Goal: Task Accomplishment & Management: Manage account settings

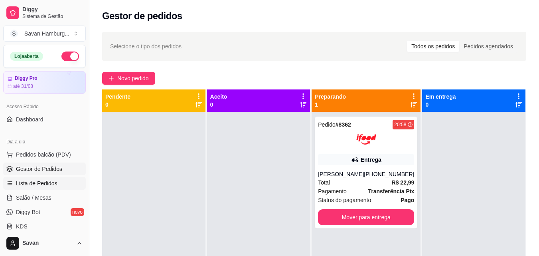
scroll to position [92, 0]
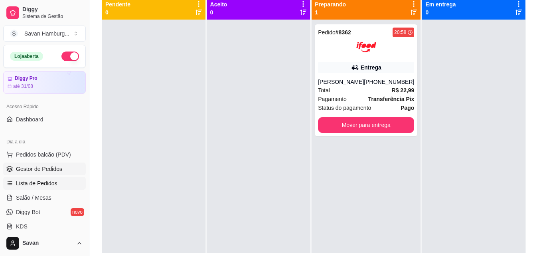
click at [47, 184] on span "Lista de Pedidos" at bounding box center [37, 183] width 42 height 8
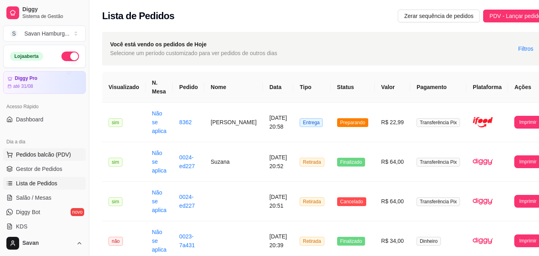
click at [47, 154] on span "Pedidos balcão (PDV)" at bounding box center [43, 154] width 55 height 8
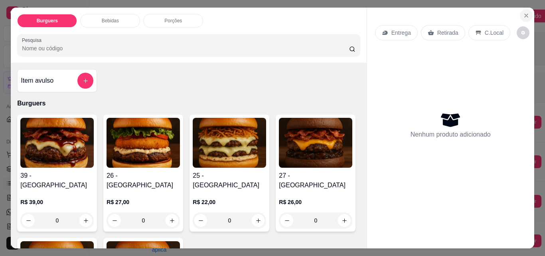
click at [525, 12] on icon "Close" at bounding box center [526, 15] width 6 height 6
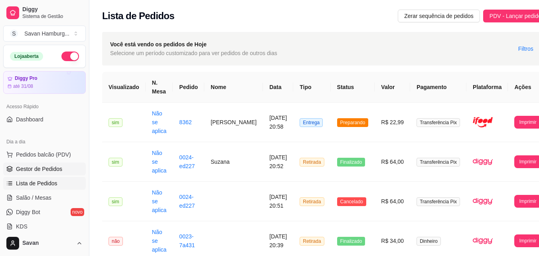
click at [46, 172] on span "Gestor de Pedidos" at bounding box center [39, 169] width 46 height 8
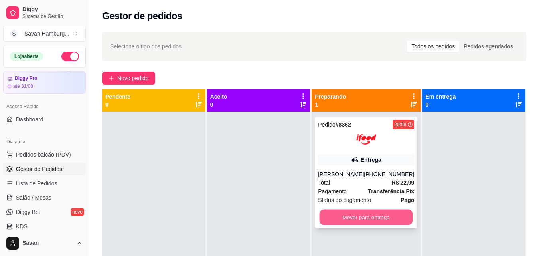
click at [374, 222] on button "Mover para entrega" at bounding box center [366, 218] width 93 height 16
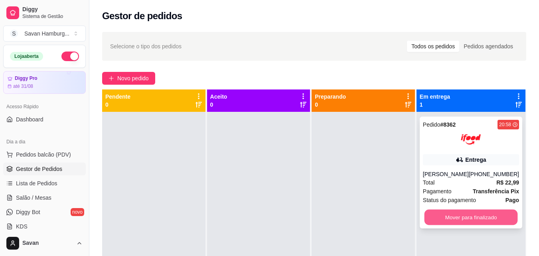
click at [474, 220] on button "Mover para finalizado" at bounding box center [470, 218] width 93 height 16
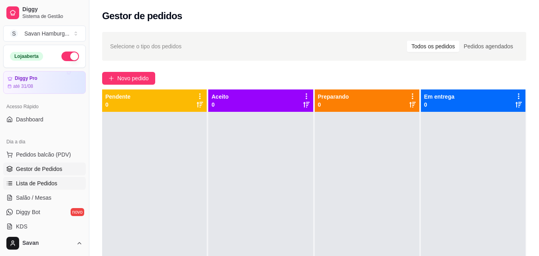
click at [27, 184] on span "Lista de Pedidos" at bounding box center [37, 183] width 42 height 8
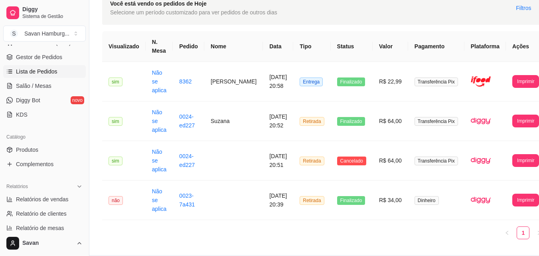
scroll to position [128, 0]
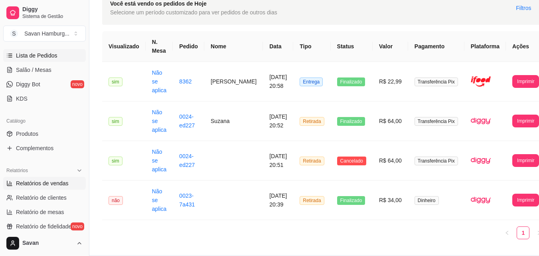
click at [46, 183] on span "Relatórios de vendas" at bounding box center [42, 183] width 53 height 8
select select "ALL"
select select "0"
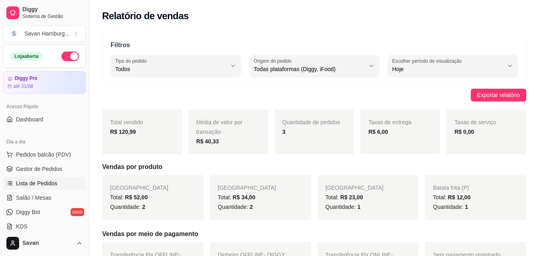
click at [37, 184] on span "Lista de Pedidos" at bounding box center [37, 183] width 42 height 8
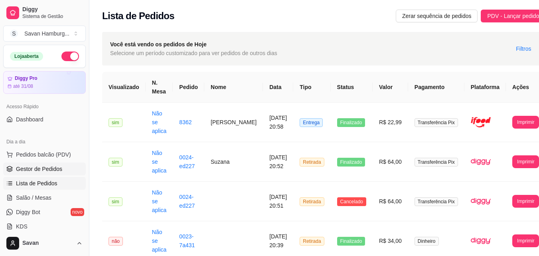
click at [37, 167] on span "Gestor de Pedidos" at bounding box center [39, 169] width 46 height 8
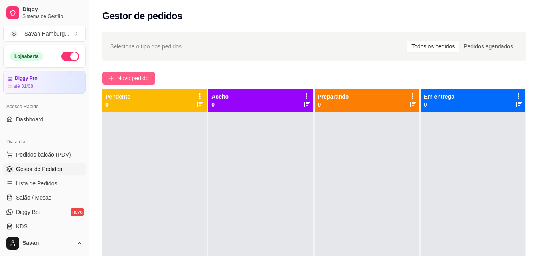
click at [132, 75] on span "Novo pedido" at bounding box center [133, 78] width 32 height 9
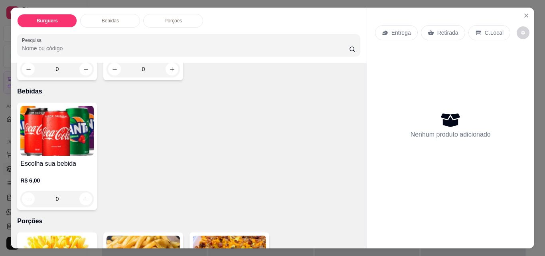
scroll to position [363, 0]
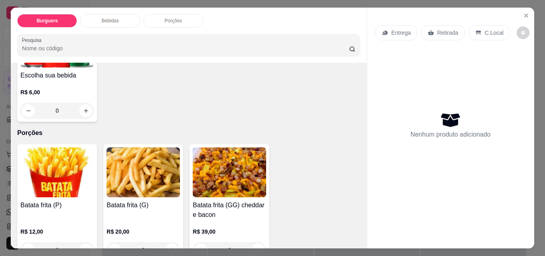
click at [166, 242] on div "0" at bounding box center [143, 250] width 73 height 16
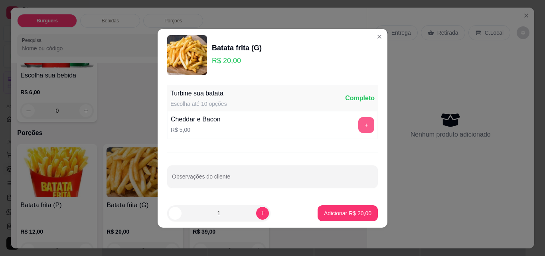
click at [363, 123] on button "+" at bounding box center [366, 125] width 16 height 16
click at [329, 216] on p "Adicionar R$ 25,00" at bounding box center [347, 213] width 47 height 8
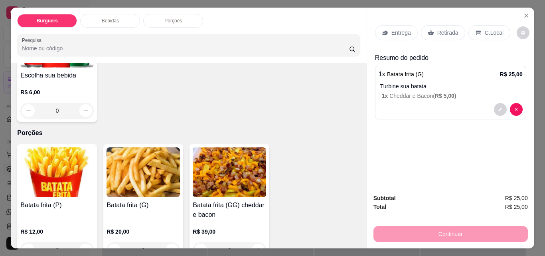
click at [429, 36] on div "Retirada" at bounding box center [443, 32] width 44 height 15
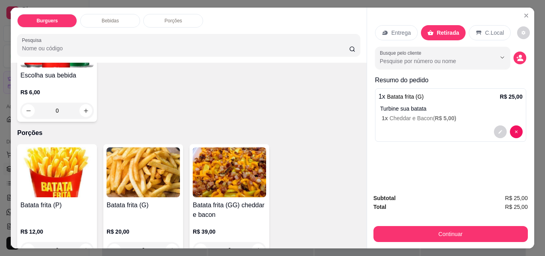
click at [405, 219] on div "Subtotal R$ 25,00 Total R$ 25,00 Continuar" at bounding box center [451, 218] width 154 height 48
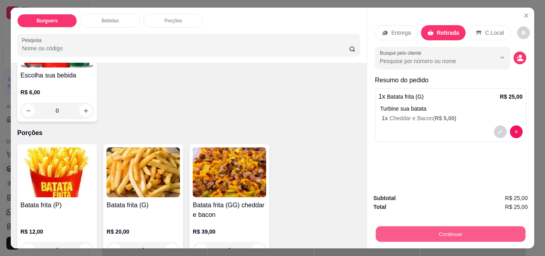
click at [403, 231] on button "Continuar" at bounding box center [451, 234] width 150 height 16
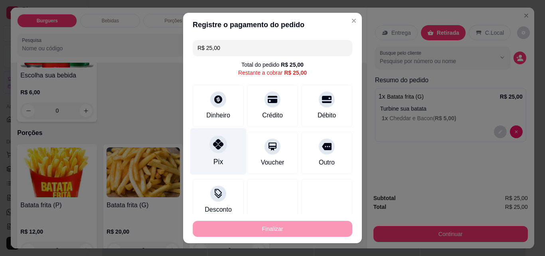
click at [217, 157] on div "Pix" at bounding box center [219, 161] width 10 height 10
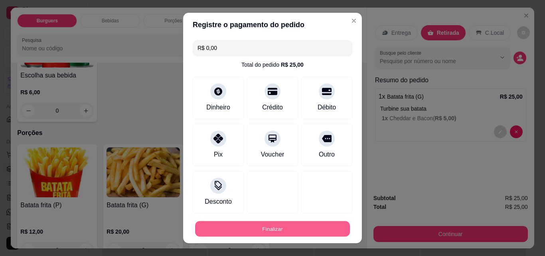
click at [255, 229] on button "Finalizar" at bounding box center [272, 229] width 155 height 16
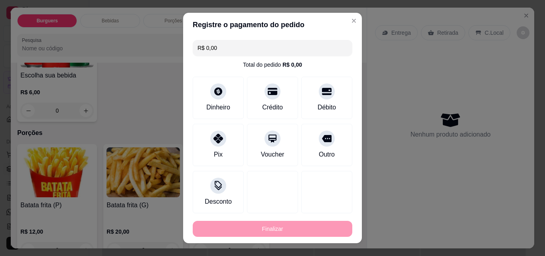
type input "-R$ 25,00"
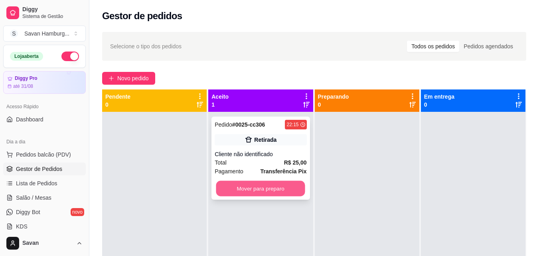
click at [281, 186] on button "Mover para preparo" at bounding box center [260, 189] width 89 height 16
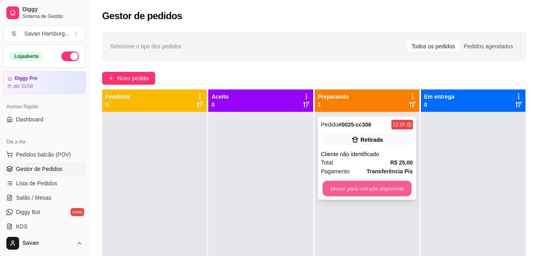
click at [373, 185] on button "Mover para retirada disponível" at bounding box center [366, 189] width 89 height 16
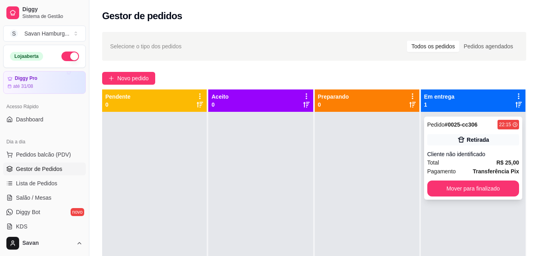
click at [445, 198] on div "Pedido # 0025-cc306 22:15 Retirada Cliente não identificado Total R$ 25,00 Paga…" at bounding box center [473, 158] width 98 height 83
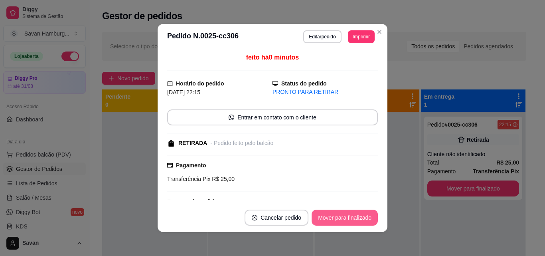
click at [339, 214] on button "Mover para finalizado" at bounding box center [345, 218] width 66 height 16
